Goal: Task Accomplishment & Management: Manage account settings

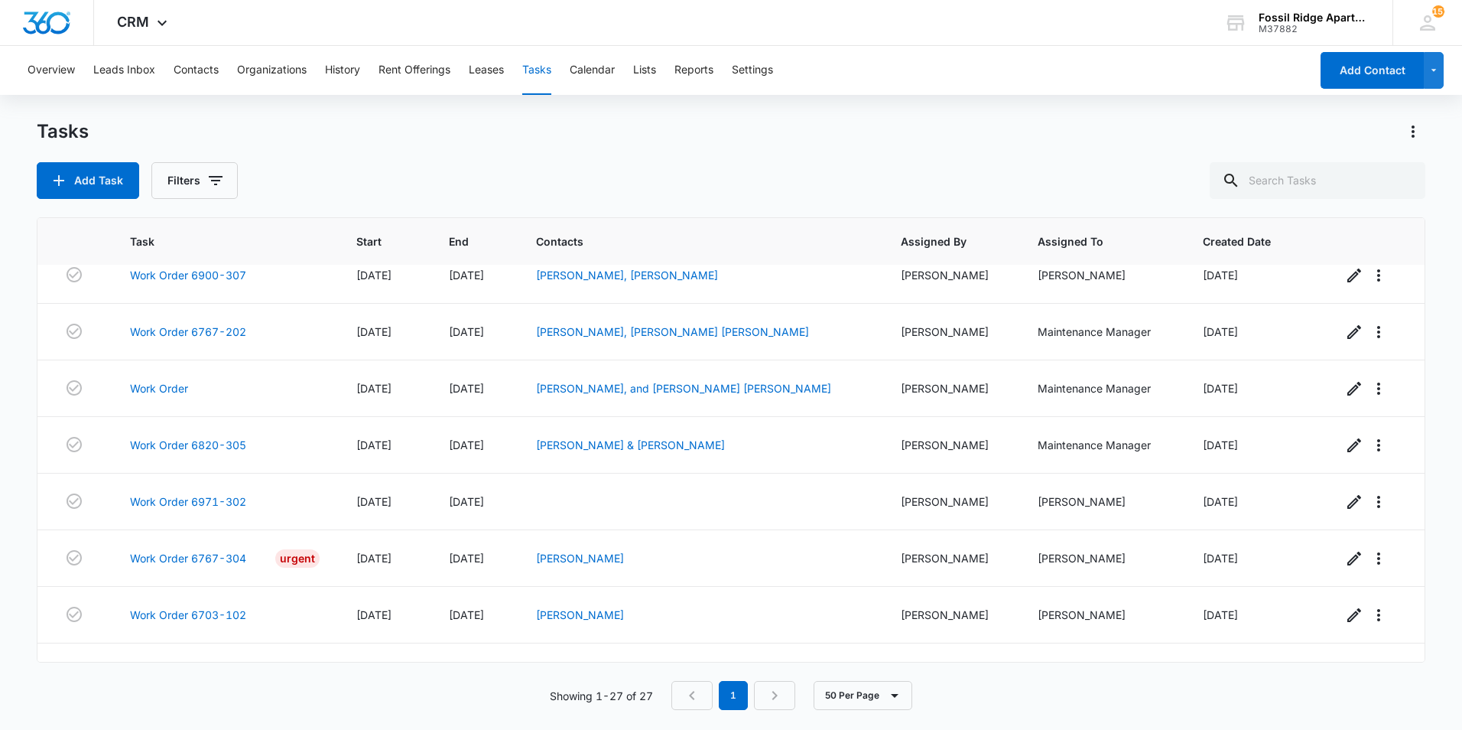
scroll to position [749, 0]
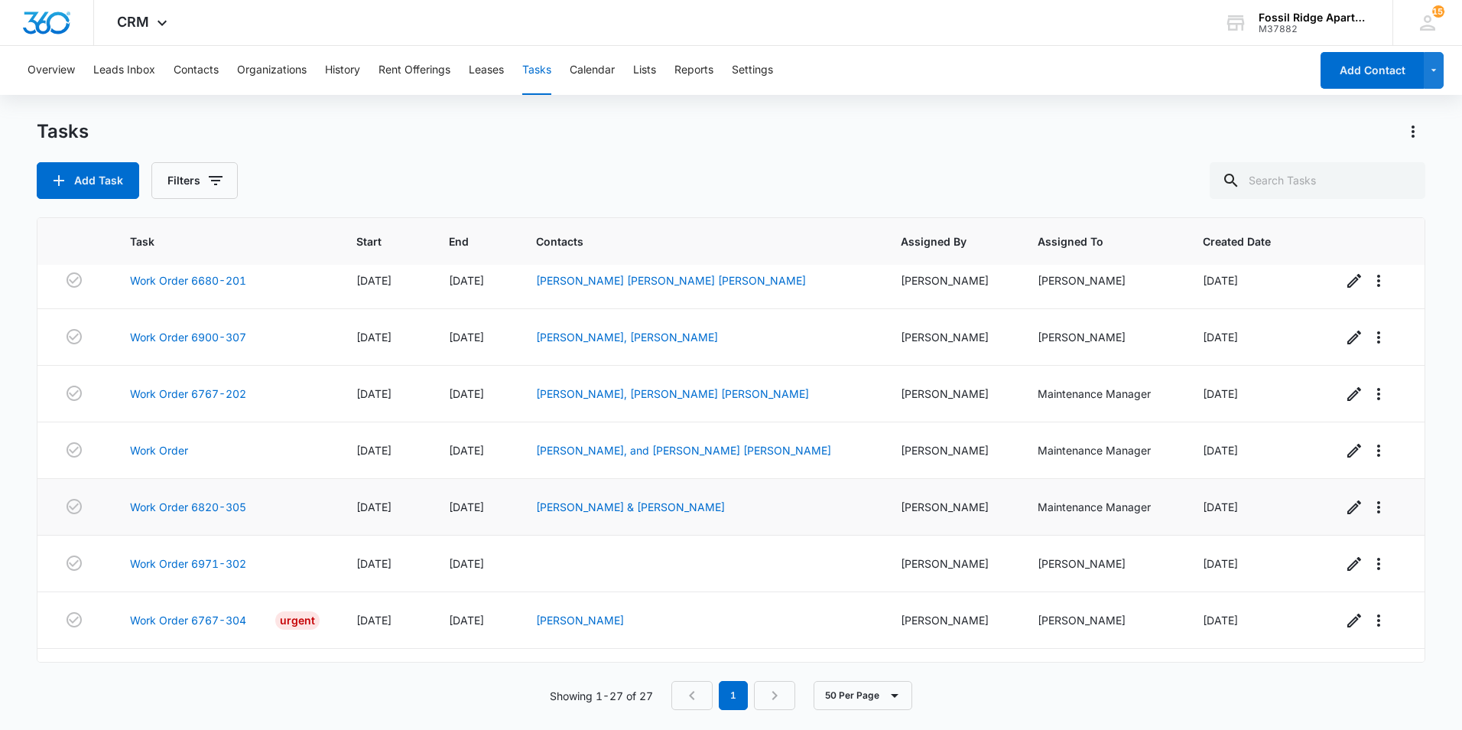
click at [295, 501] on div "Work Order 6820-305" at bounding box center [225, 507] width 190 height 16
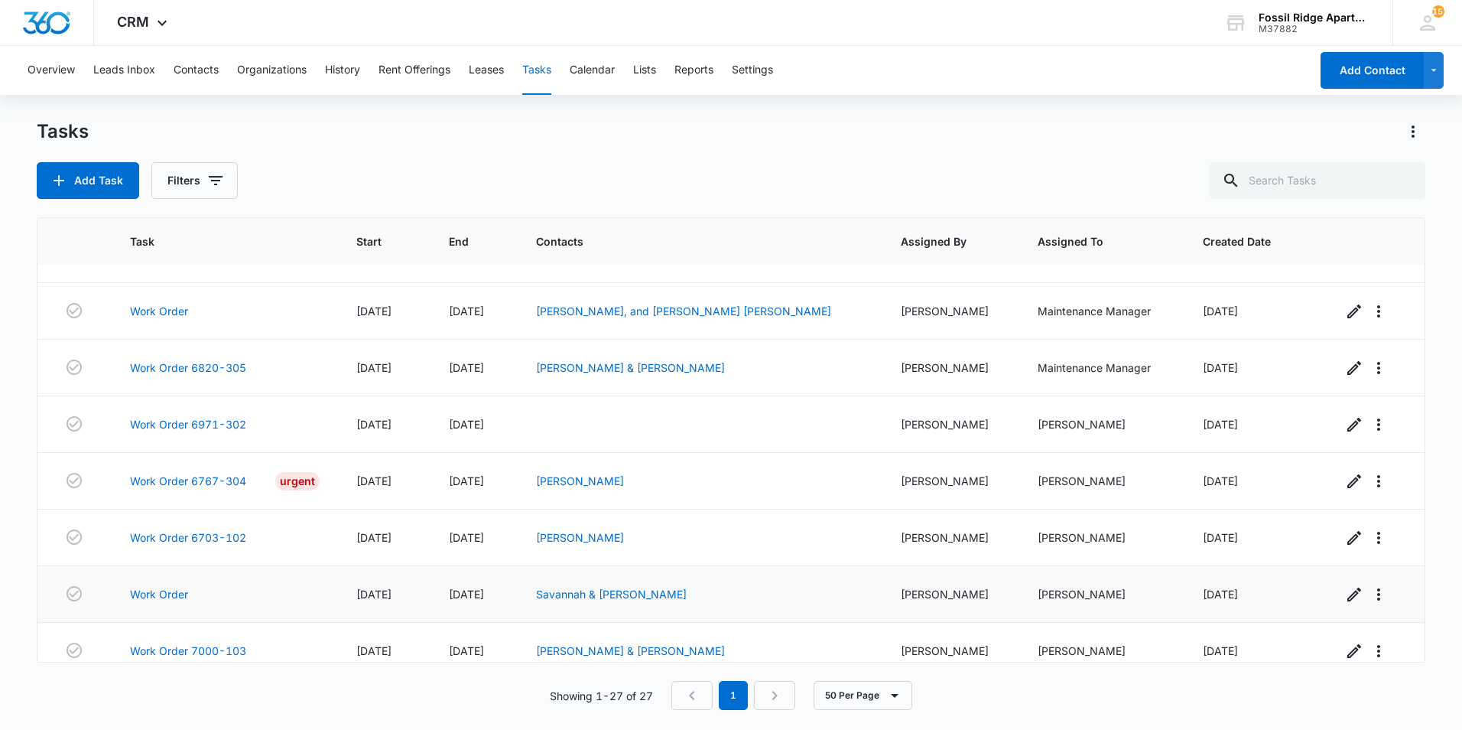
scroll to position [1131, 0]
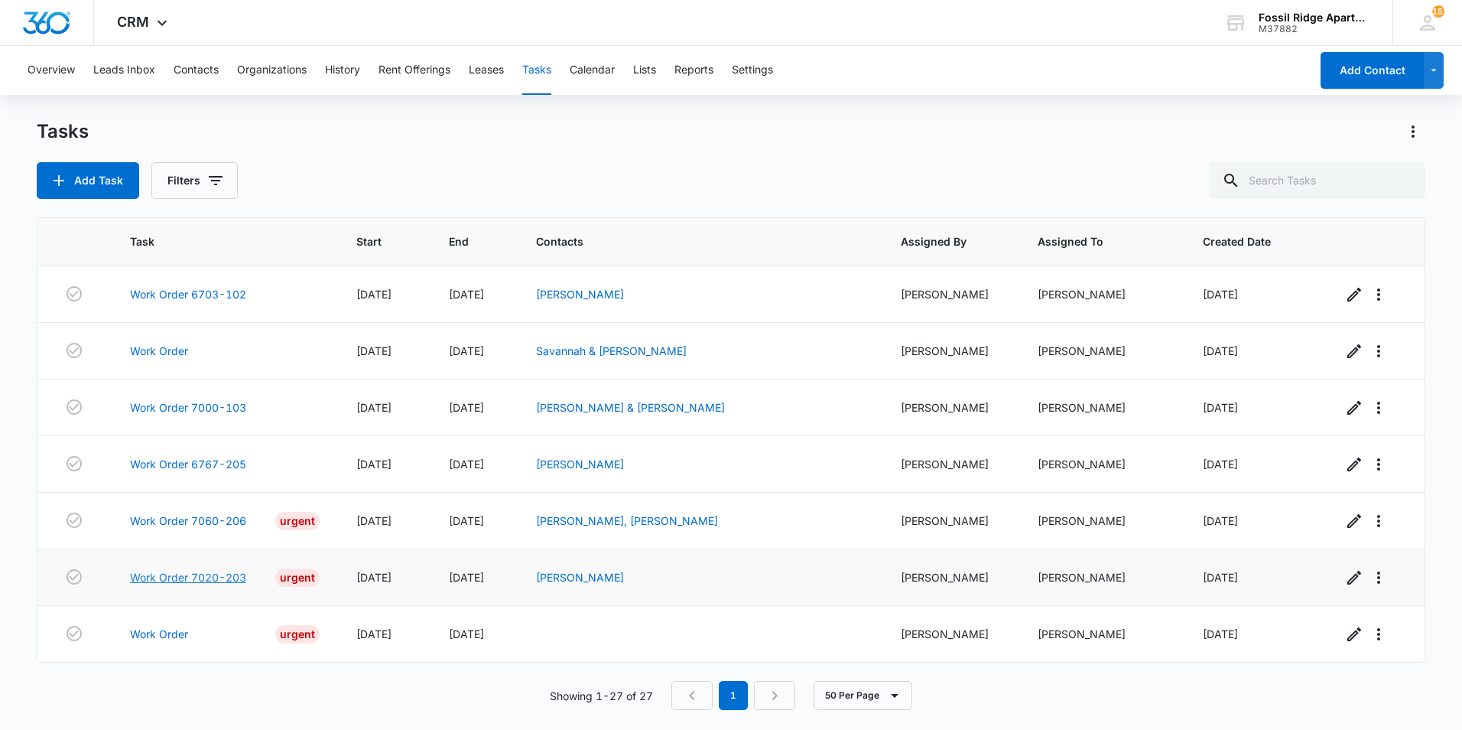
click at [205, 579] on link "Work Order 7020-203" at bounding box center [188, 577] width 116 height 16
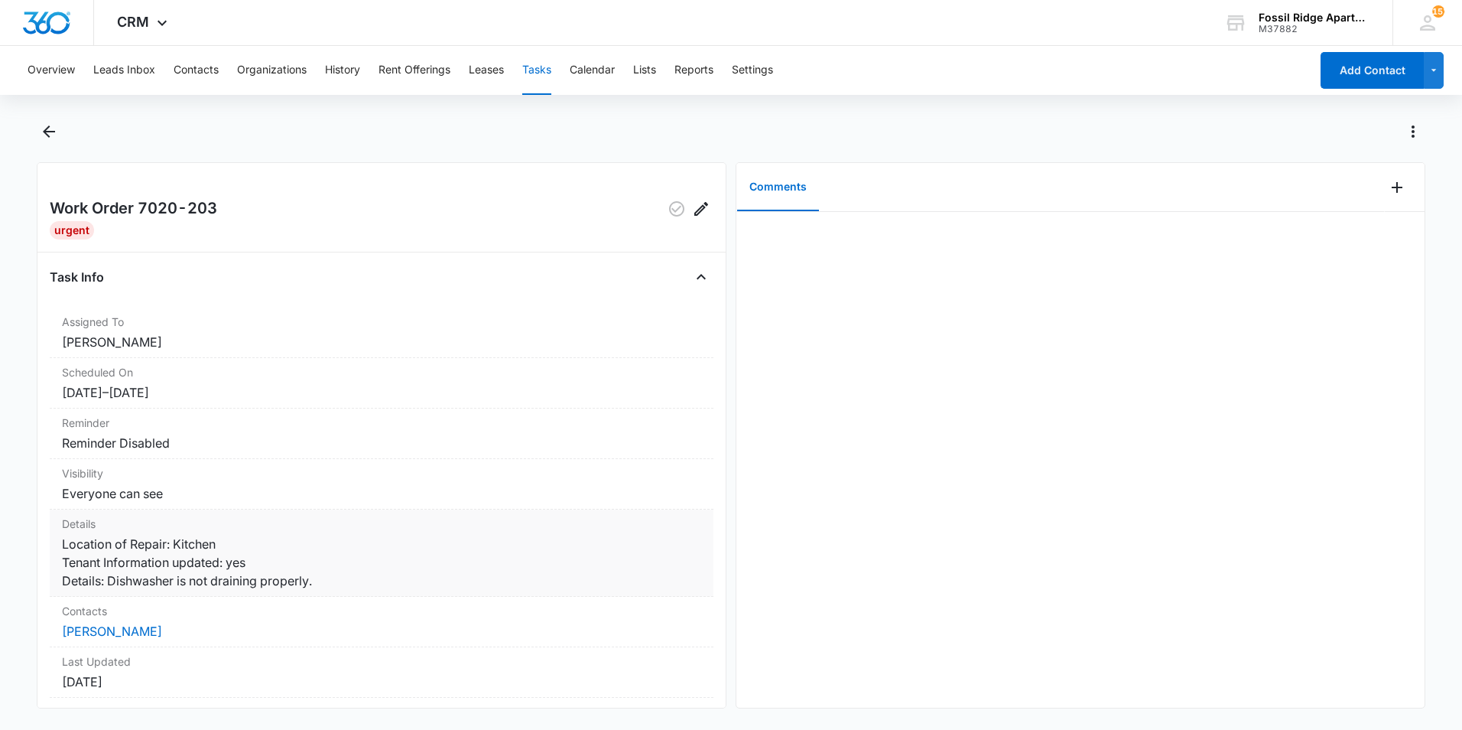
drag, startPoint x: 108, startPoint y: 579, endPoint x: 341, endPoint y: 602, distance: 234.4
click at [341, 590] on dd "Location of Repair: Kitchen Tenant Information updated: yes Details: Dishwasher…" at bounding box center [381, 562] width 639 height 55
drag, startPoint x: 341, startPoint y: 602, endPoint x: 274, endPoint y: 580, distance: 70.6
copy dd "Dishwasher is not draining properly."
click at [249, 334] on dd "[PERSON_NAME]" at bounding box center [381, 342] width 639 height 18
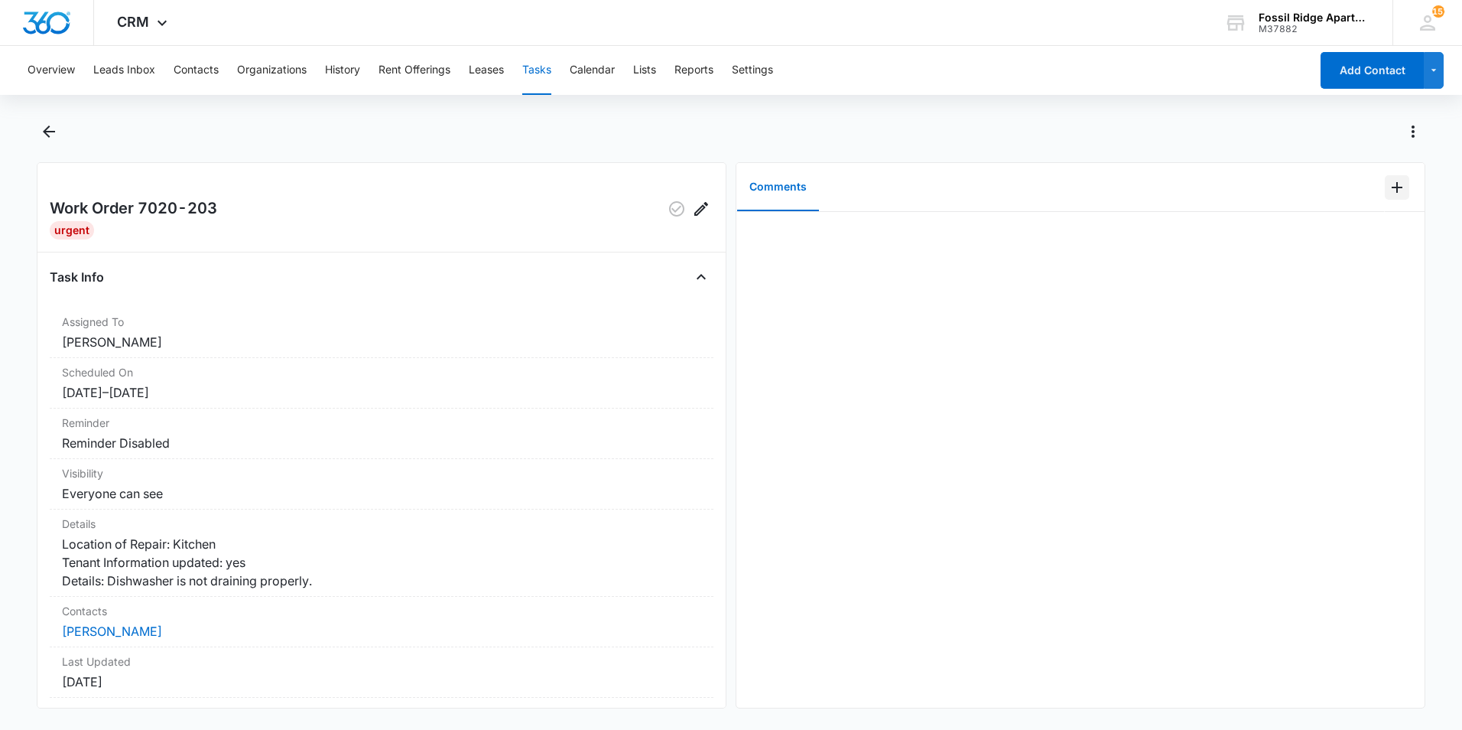
click at [1392, 187] on icon "Add Comment" at bounding box center [1397, 187] width 11 height 11
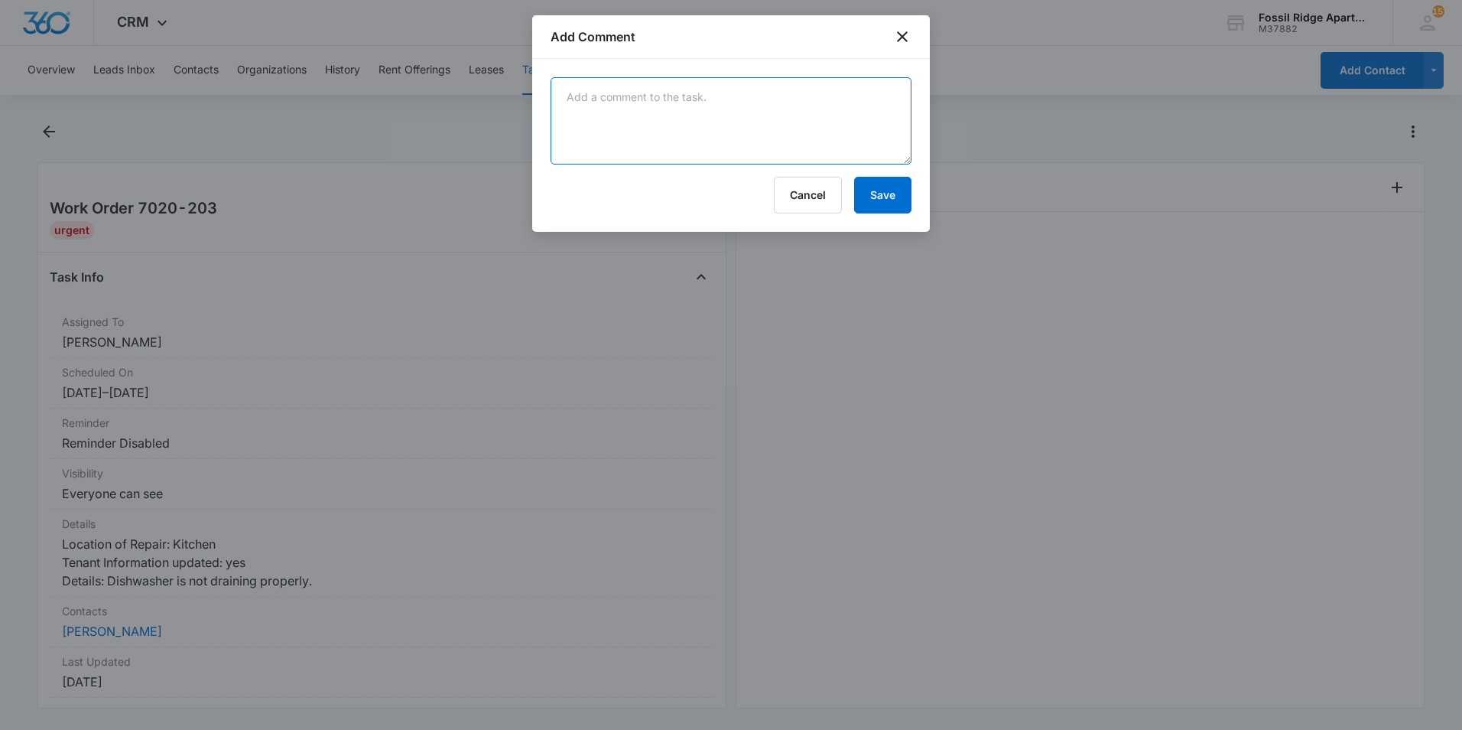
click at [746, 121] on textarea at bounding box center [731, 120] width 361 height 87
type textarea "Removed standing water and emailed [PERSON_NAME] for a service call."
click at [899, 187] on button "Save" at bounding box center [882, 195] width 57 height 37
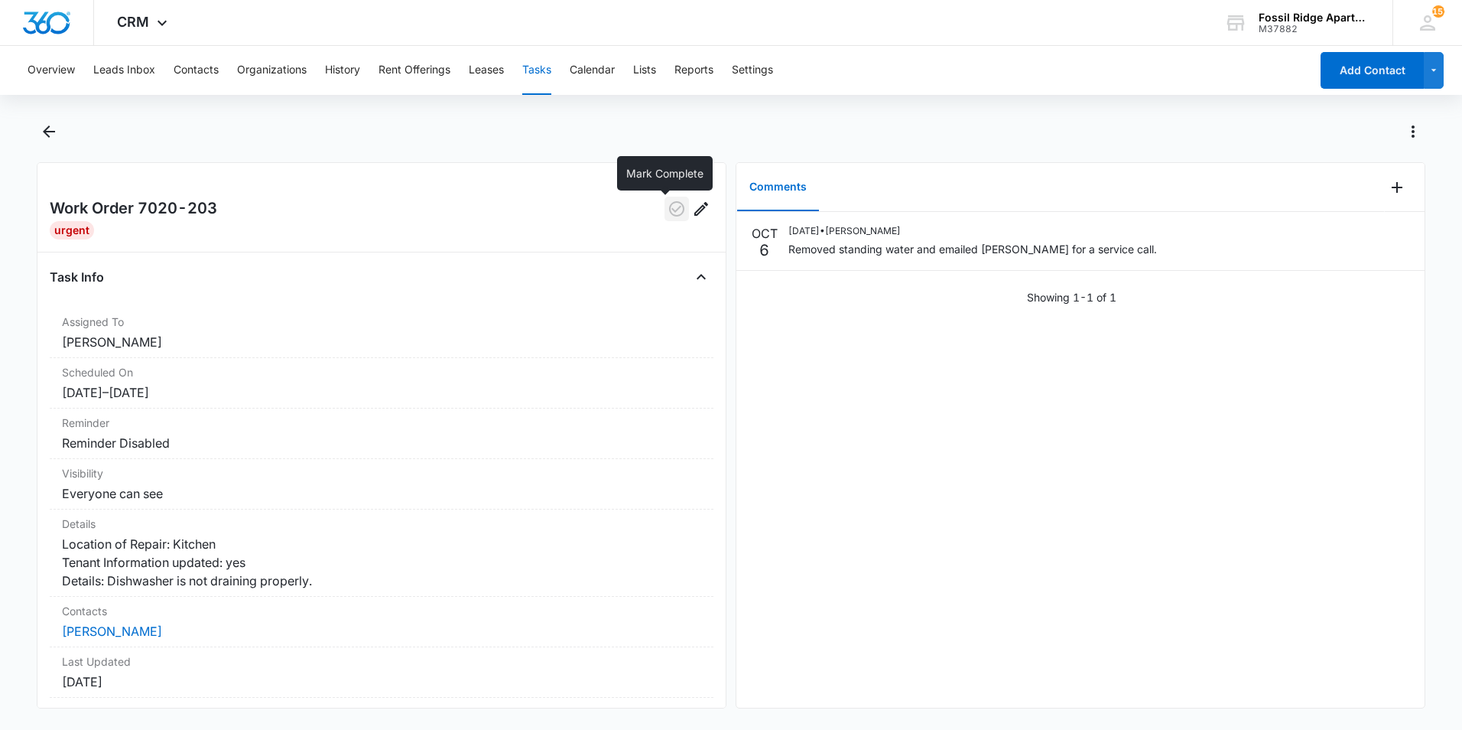
click at [668, 214] on icon "button" at bounding box center [677, 209] width 18 height 18
click at [669, 214] on icon "button" at bounding box center [676, 208] width 15 height 15
click at [52, 132] on icon "Back" at bounding box center [49, 131] width 12 height 12
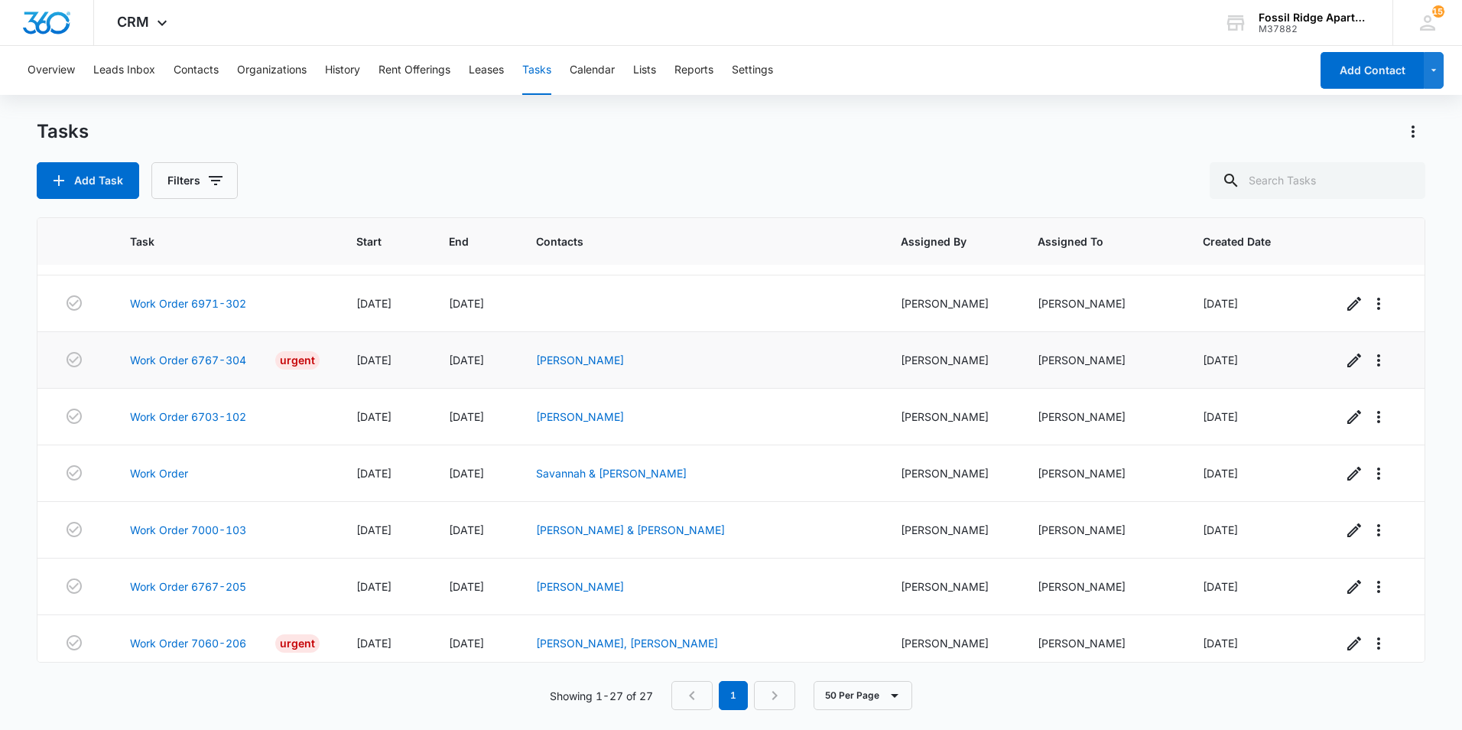
scroll to position [1131, 0]
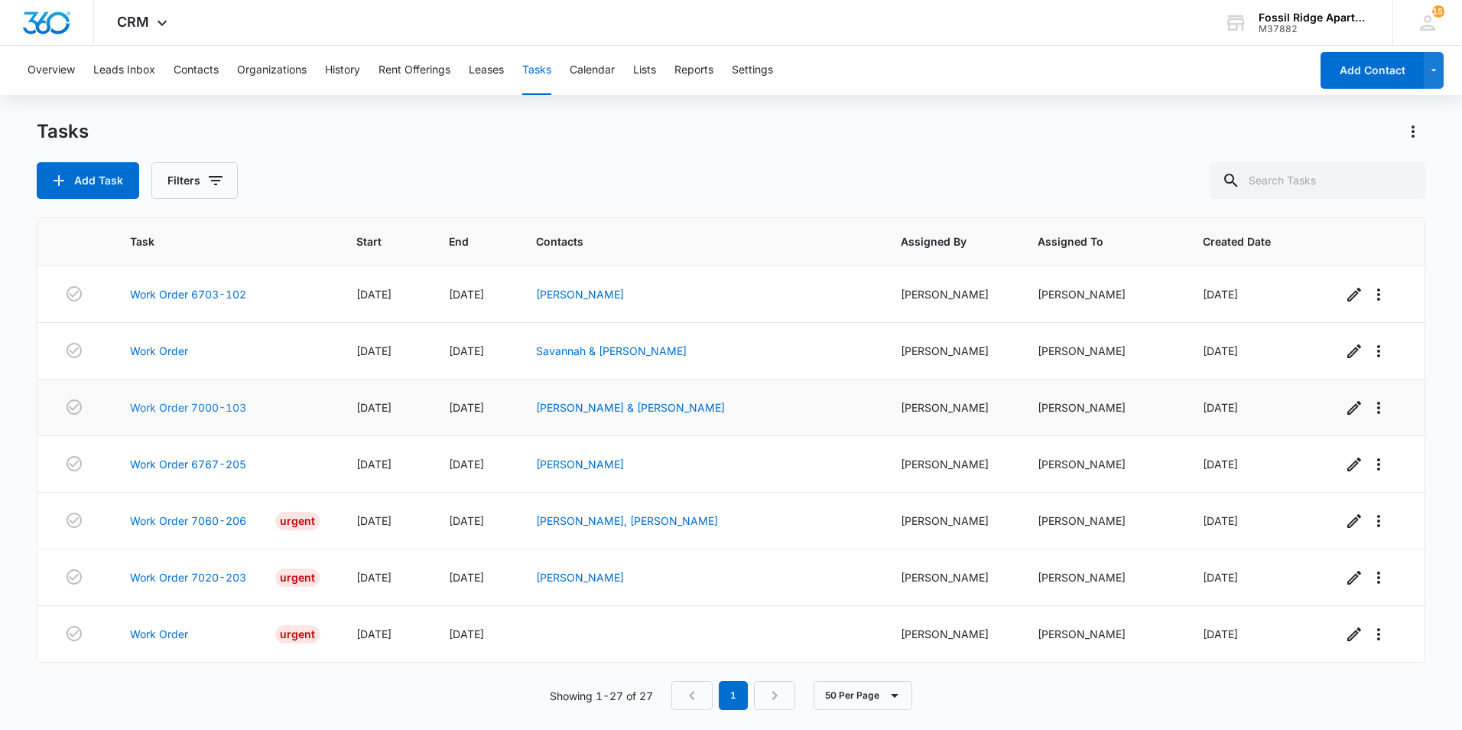
drag, startPoint x: 218, startPoint y: 421, endPoint x: 219, endPoint y: 413, distance: 7.7
click at [218, 415] on td "Work Order 7000-103" at bounding box center [225, 407] width 227 height 57
click at [219, 408] on link "Work Order 7000-103" at bounding box center [188, 407] width 116 height 16
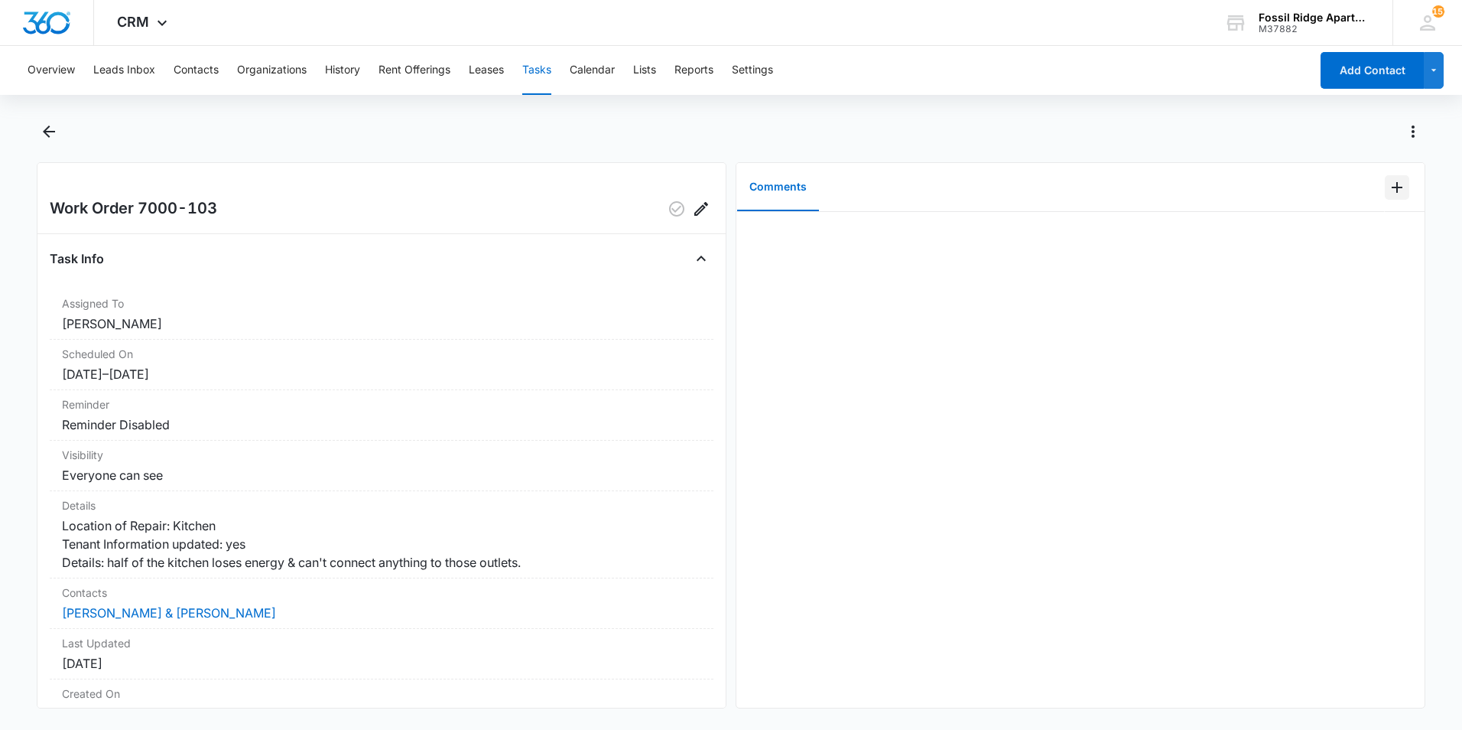
click at [1385, 190] on button "Add Comment" at bounding box center [1397, 187] width 24 height 24
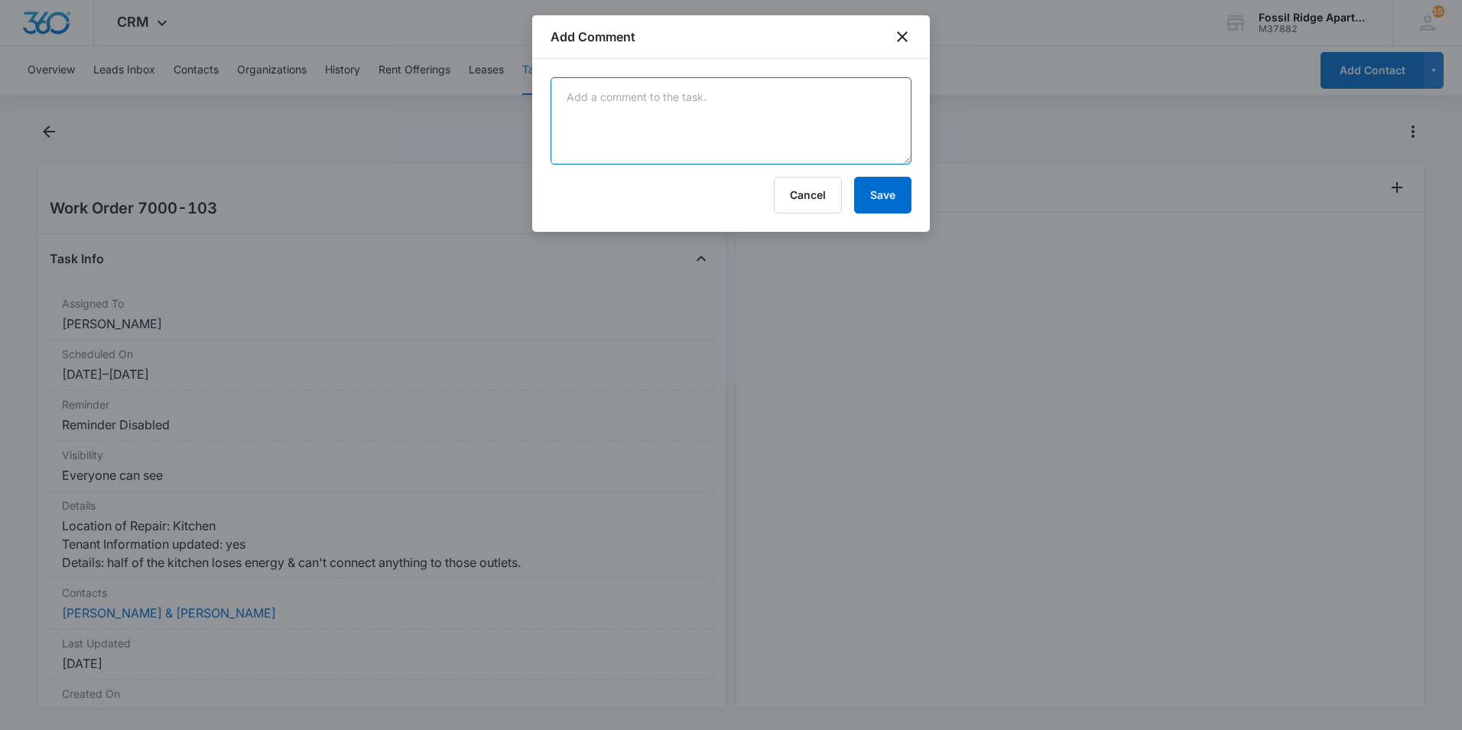
click at [665, 105] on textarea at bounding box center [731, 120] width 361 height 87
click at [687, 105] on textarea "Reset breaker in the box and tested all the outlets. No power was lost when plu…" at bounding box center [731, 120] width 361 height 87
type textarea "Reset breaker in the box and tested all the outlets. No power was lost when plu…"
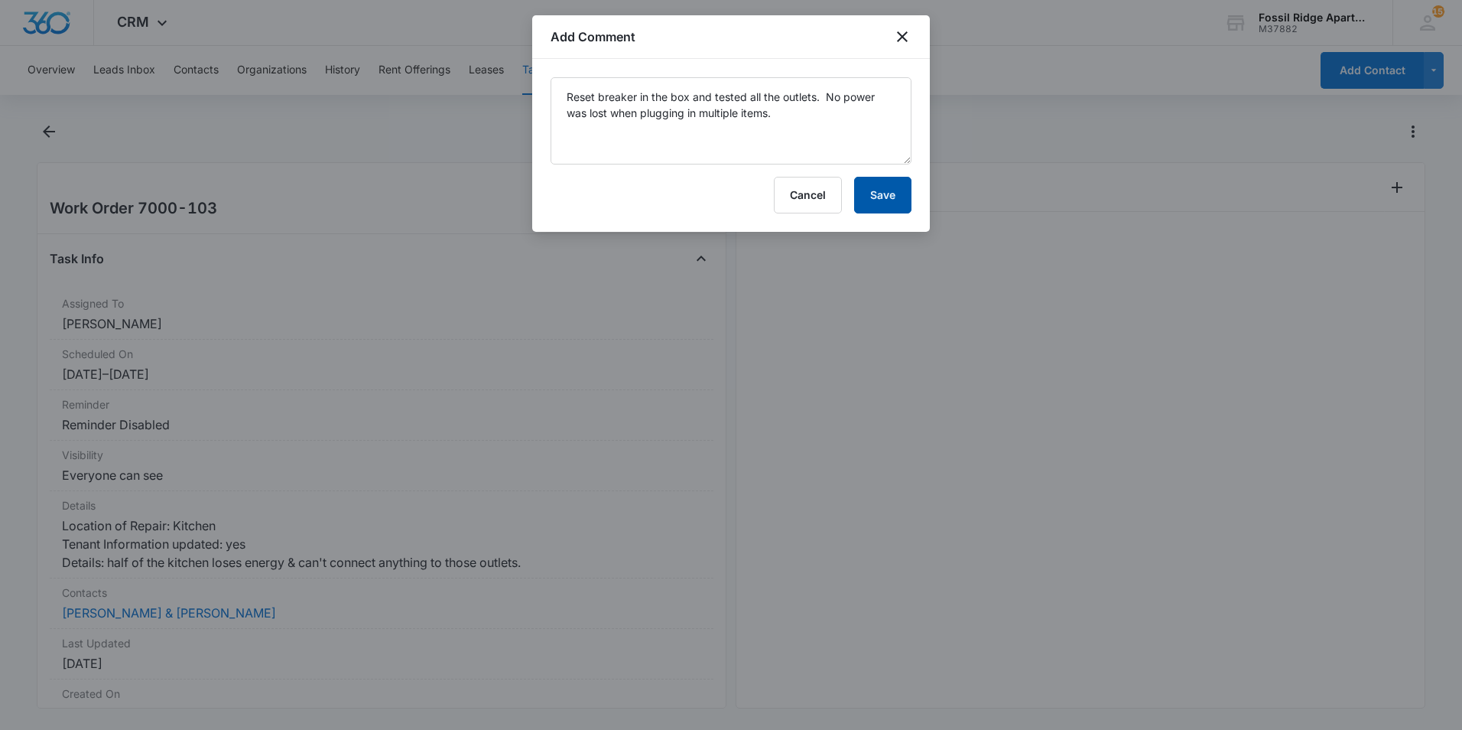
drag, startPoint x: 889, startPoint y: 184, endPoint x: 873, endPoint y: 195, distance: 19.3
click at [885, 189] on button "Save" at bounding box center [882, 195] width 57 height 37
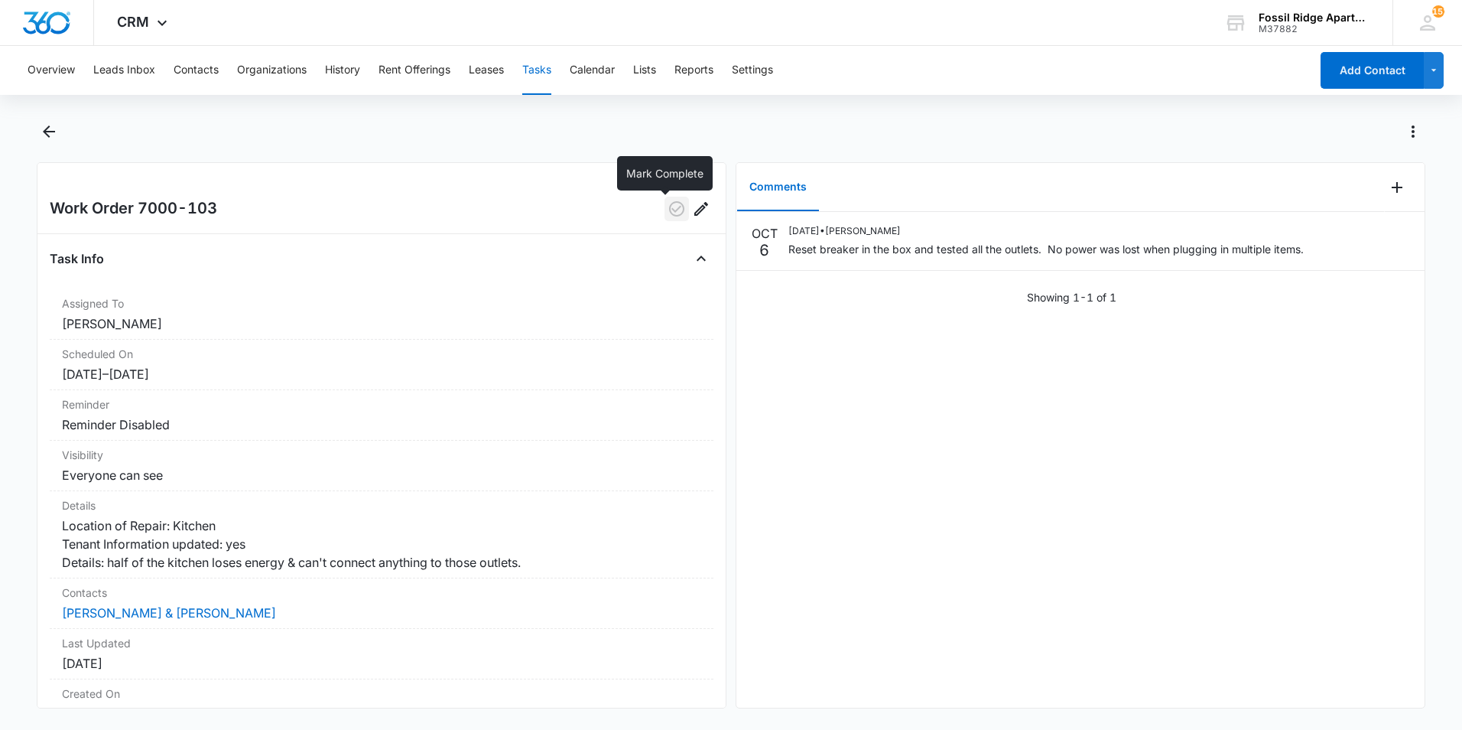
click at [669, 203] on icon "button" at bounding box center [676, 208] width 15 height 15
click at [44, 131] on icon "Back" at bounding box center [49, 131] width 12 height 12
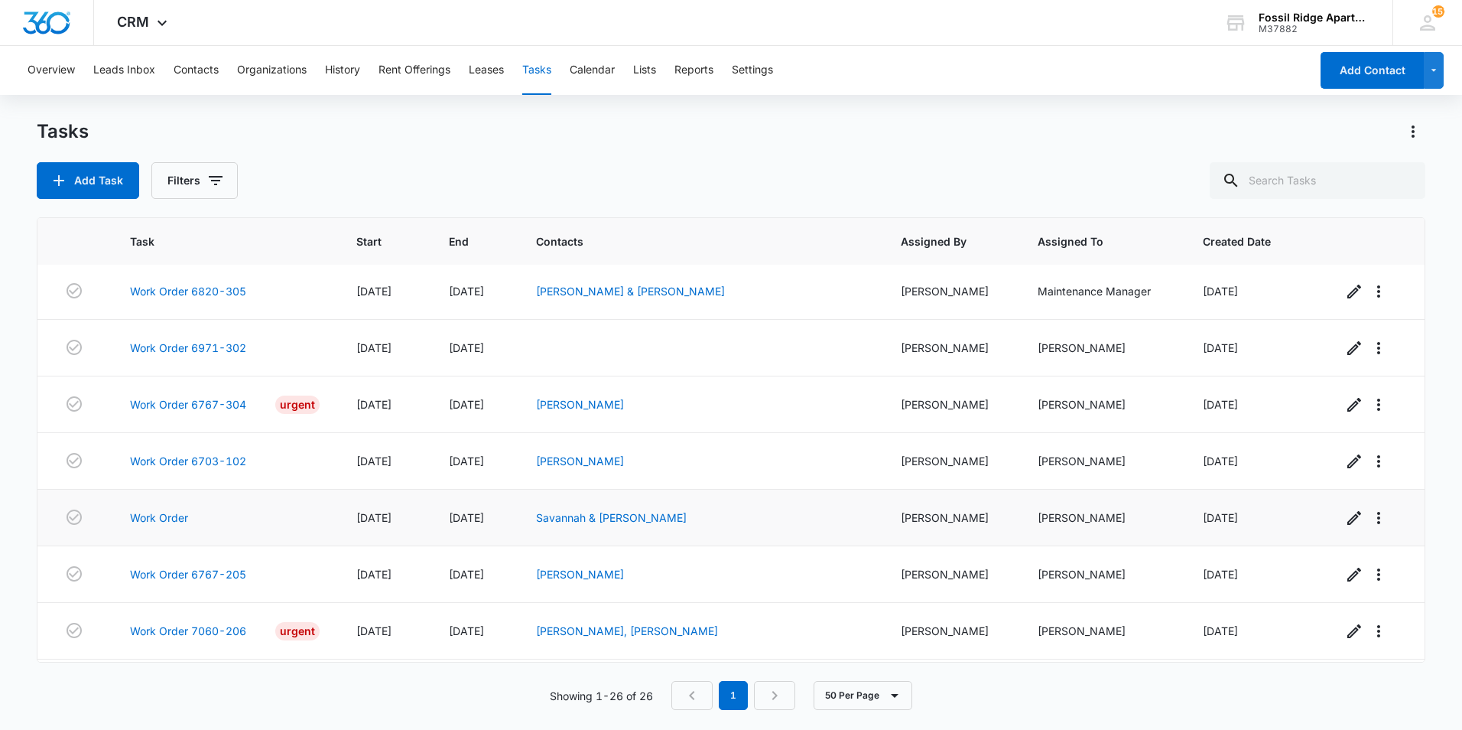
scroll to position [1074, 0]
